Goal: Task Accomplishment & Management: Use online tool/utility

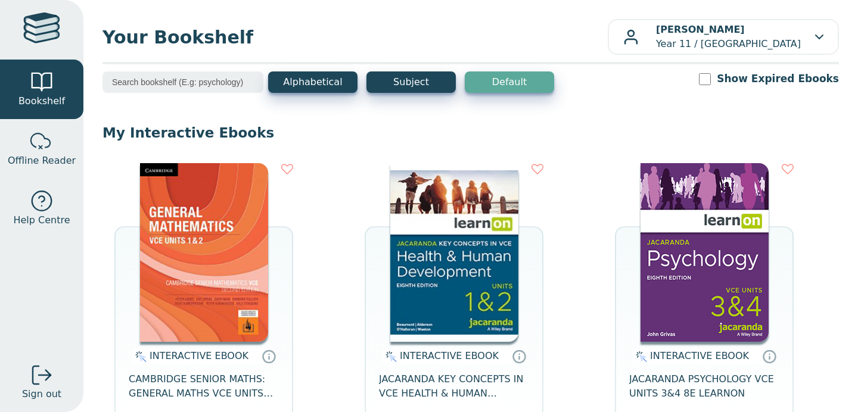
drag, startPoint x: 0, startPoint y: 0, endPoint x: 176, endPoint y: 406, distance: 442.3
click at [117, 251] on div "INTERACTIVE EBOOK CAMBRIDGE SENIOR MATHS: GENERAL MATHS VCE UNITS 1&2 EBOOK 2E …" at bounding box center [203, 310] width 179 height 294
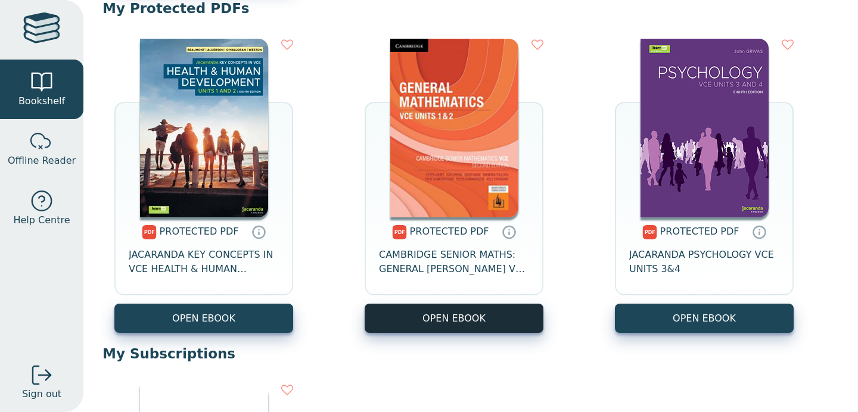
scroll to position [799, 0]
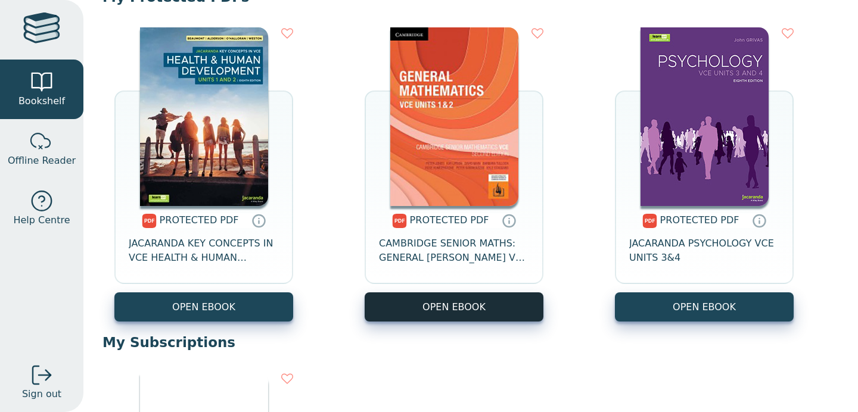
click at [445, 307] on link "OPEN EBOOK" at bounding box center [454, 306] width 179 height 29
